Goal: Navigation & Orientation: Find specific page/section

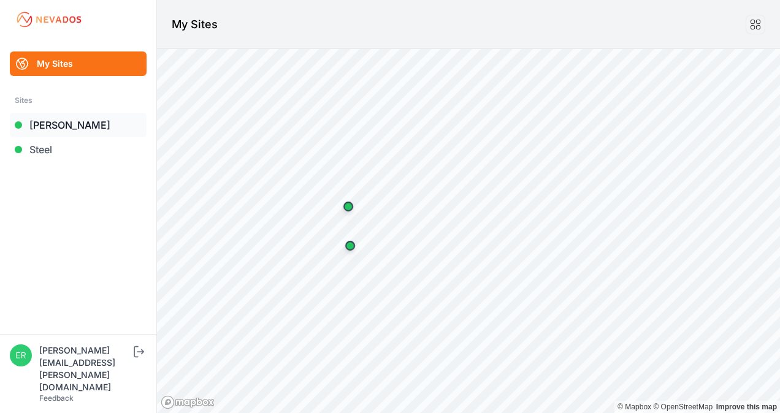
click at [63, 130] on link "[PERSON_NAME]" at bounding box center [78, 125] width 137 height 25
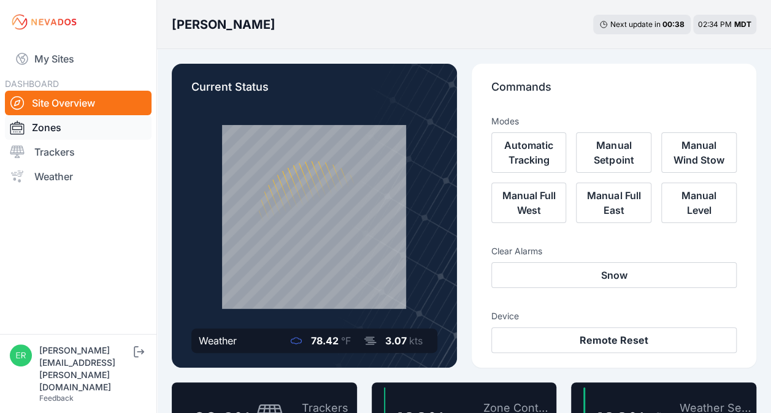
click at [45, 126] on link "Zones" at bounding box center [78, 127] width 147 height 25
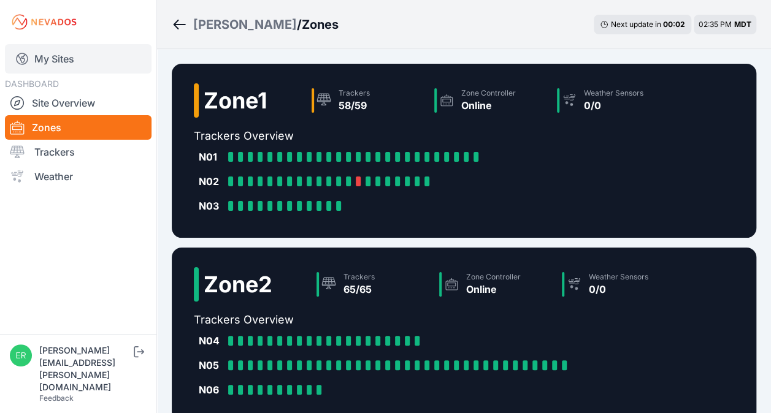
click at [43, 62] on link "My Sites" at bounding box center [78, 58] width 147 height 29
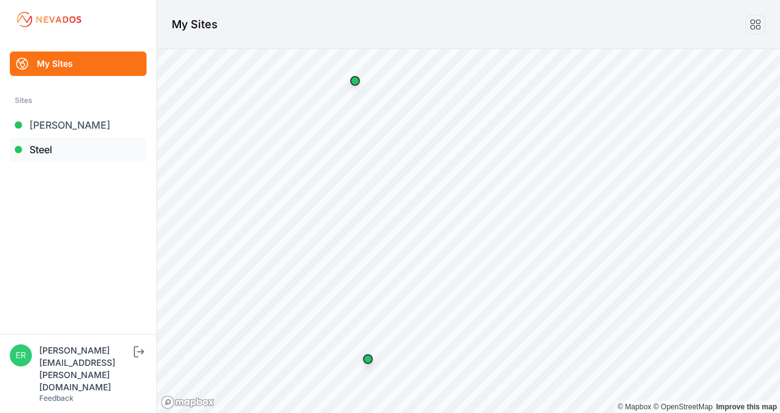
click at [45, 151] on link "Steel" at bounding box center [78, 149] width 137 height 25
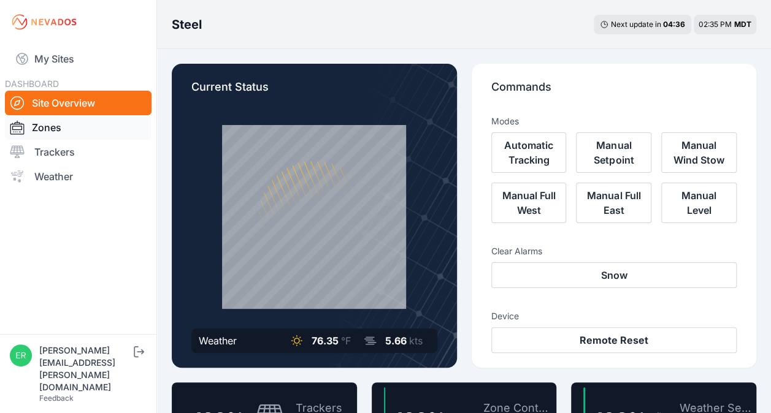
click at [51, 130] on link "Zones" at bounding box center [78, 127] width 147 height 25
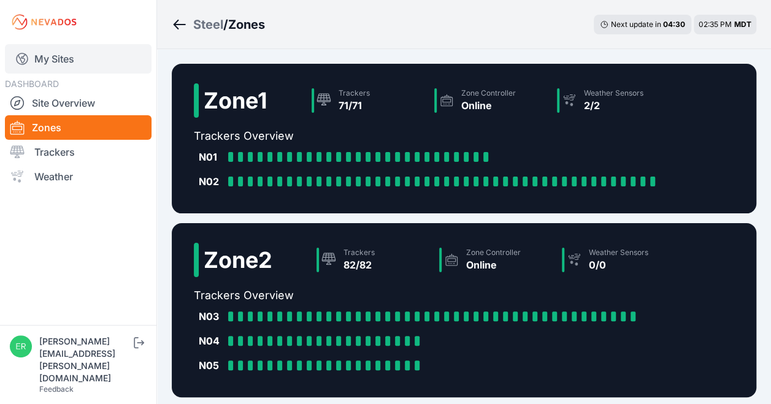
click at [58, 66] on link "My Sites" at bounding box center [78, 58] width 147 height 29
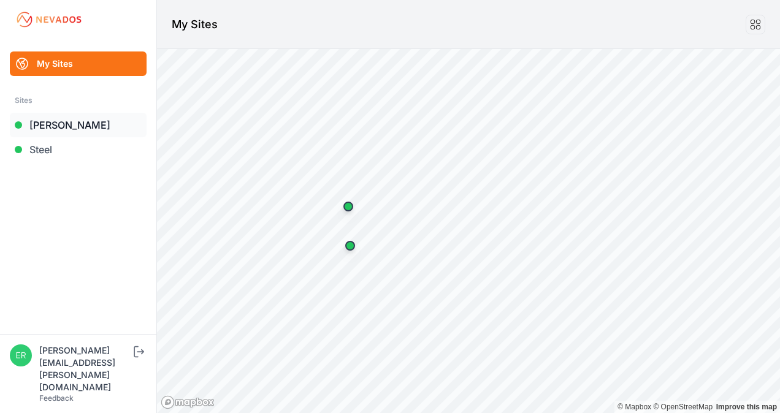
click at [71, 128] on link "[PERSON_NAME]" at bounding box center [78, 125] width 137 height 25
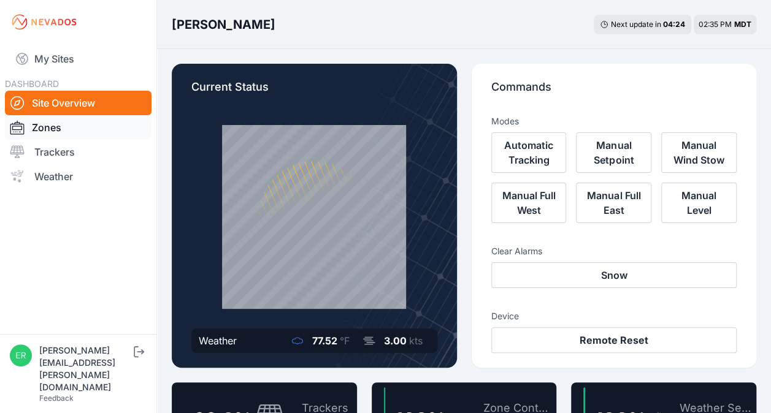
click at [45, 128] on link "Zones" at bounding box center [78, 127] width 147 height 25
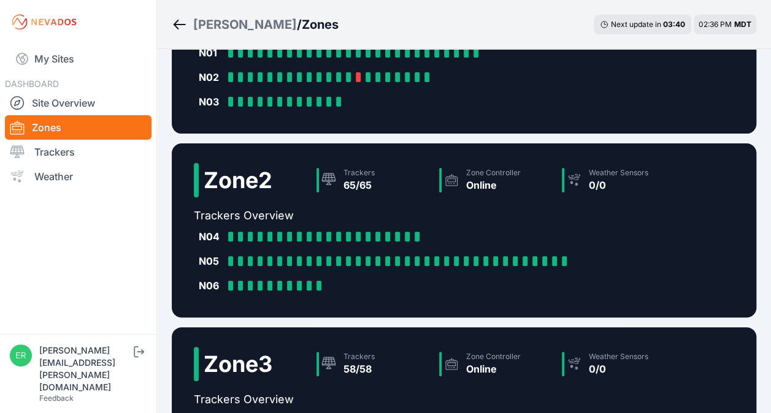
scroll to position [104, 0]
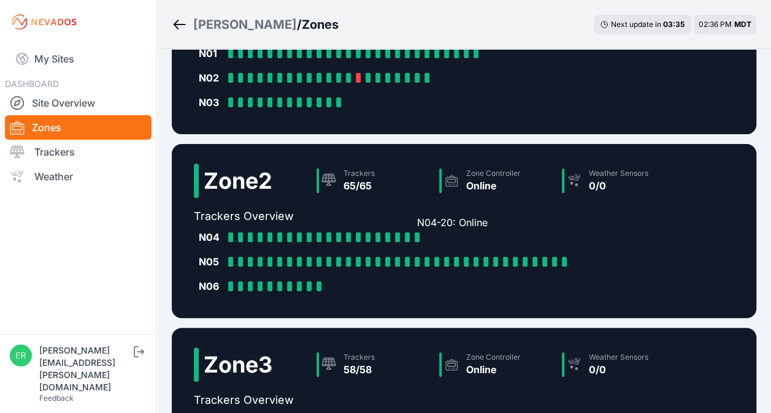
click at [417, 239] on div at bounding box center [417, 237] width 5 height 10
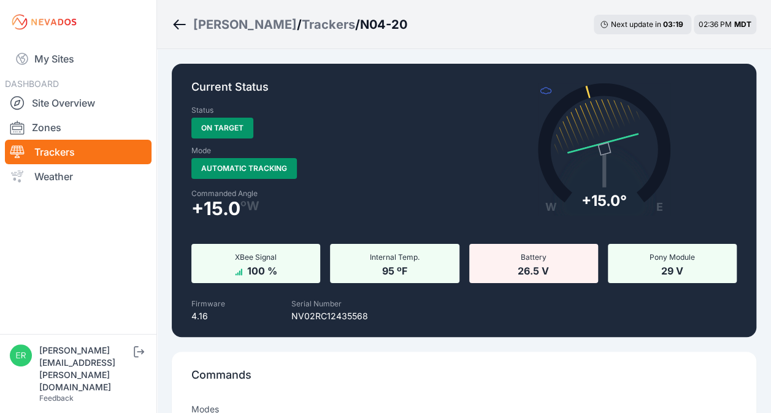
click at [185, 23] on icon "Breadcrumb" at bounding box center [179, 24] width 15 height 15
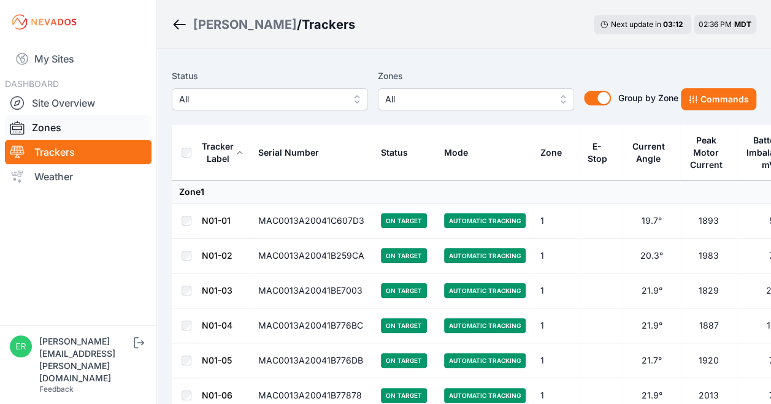
click at [54, 121] on link "Zones" at bounding box center [78, 127] width 147 height 25
